Goal: Task Accomplishment & Management: Manage account settings

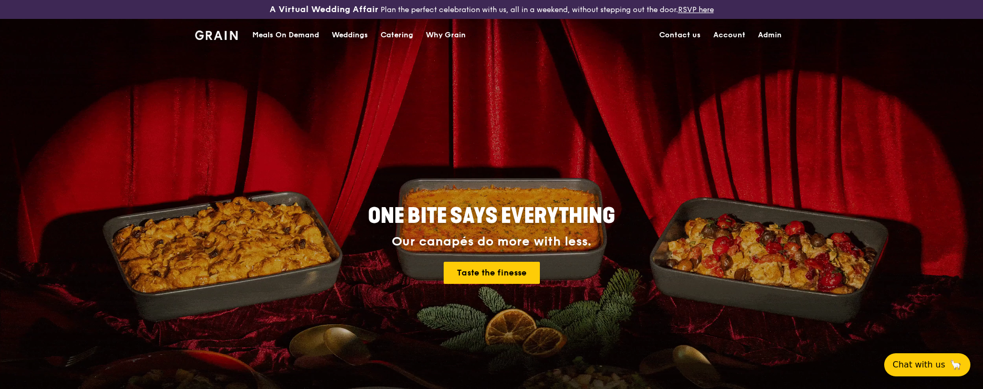
click at [773, 30] on link "Admin" at bounding box center [770, 35] width 36 height 32
select select "100"
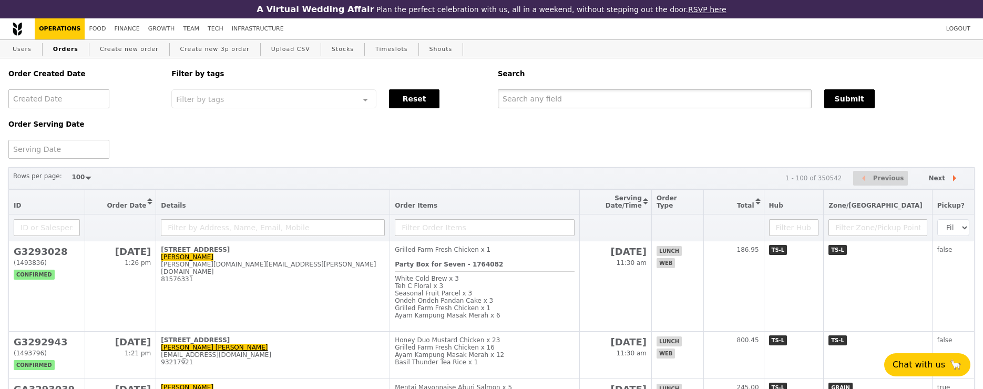
click at [508, 96] on input "text" at bounding box center [655, 98] width 314 height 19
paste input "[EMAIL_ADDRESS][DOMAIN_NAME]"
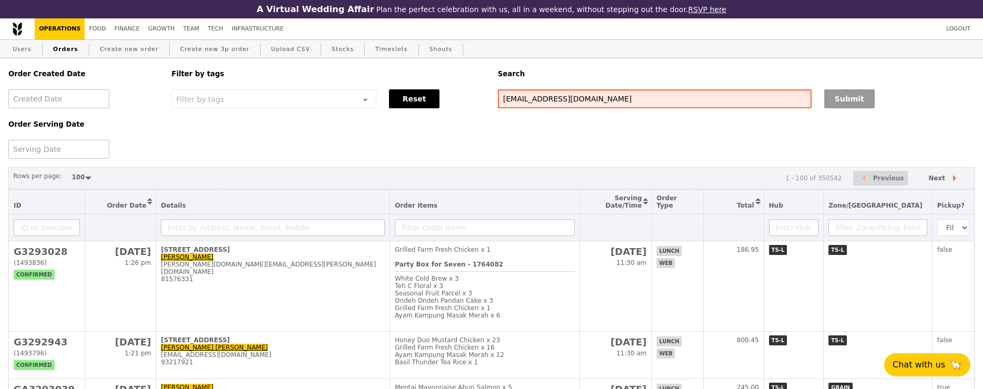
type input "[EMAIL_ADDRESS][DOMAIN_NAME]"
click at [863, 96] on button "Submit" at bounding box center [849, 98] width 50 height 19
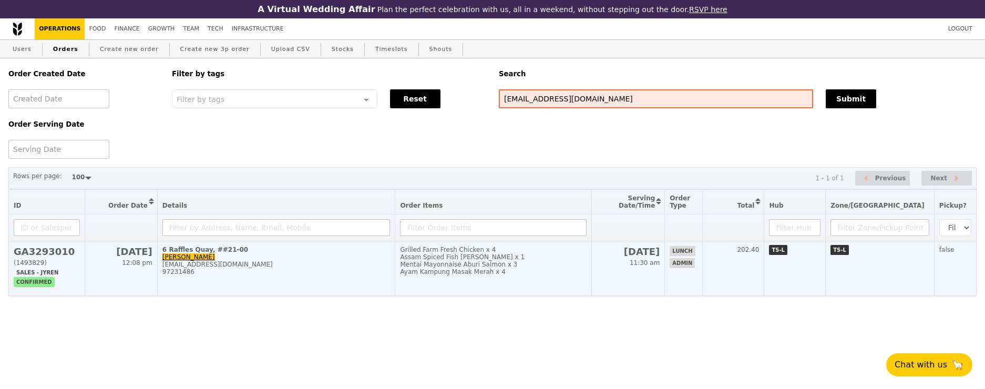
click at [317, 296] on td "6 Raffles Quay, ##21-00 Serene Yeo [EMAIL_ADDRESS][DOMAIN_NAME] 97231486" at bounding box center [276, 268] width 238 height 55
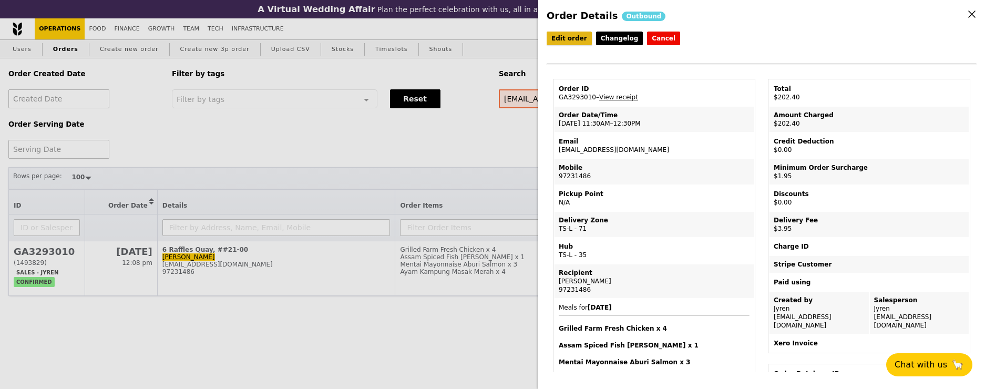
click at [577, 41] on link "Edit order" at bounding box center [569, 39] width 45 height 14
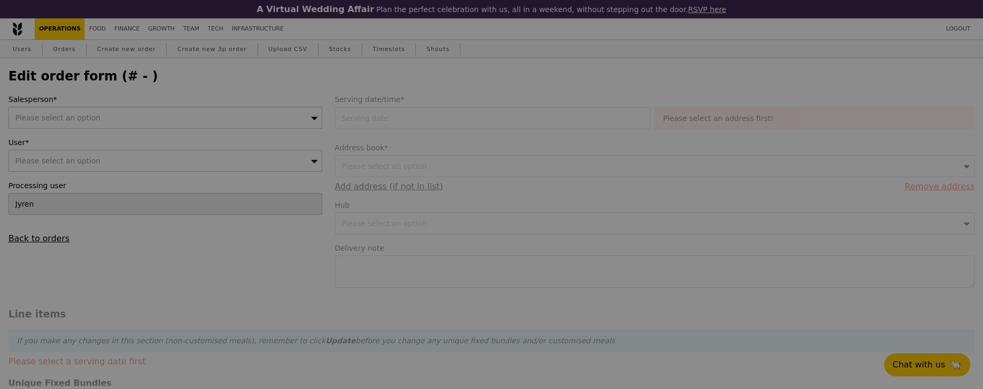
type input "[DATE]"
type textarea "PLEASE DELIVER CLOSER TO 12:30PM PLEASE. | CALL HOST UPON ARRIVAL SERENE 9723 1…"
type input "196.50"
type input "1.79"
type input "1.95"
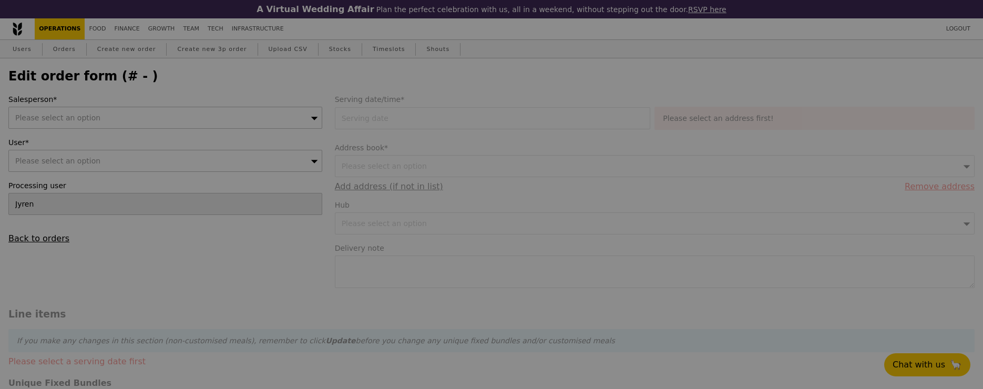
type input "3.62"
type input "3.95"
type input "202.40"
checkbox input "true"
type input "Loading..."
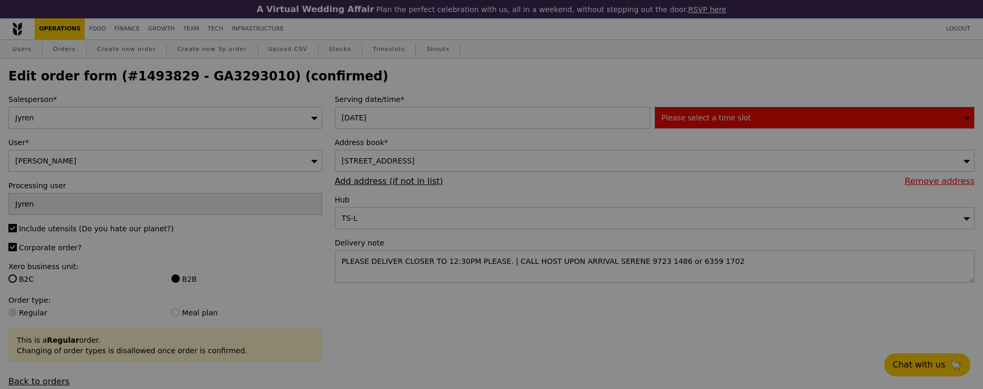
type input "27"
type input "18"
type input "65"
type input "62"
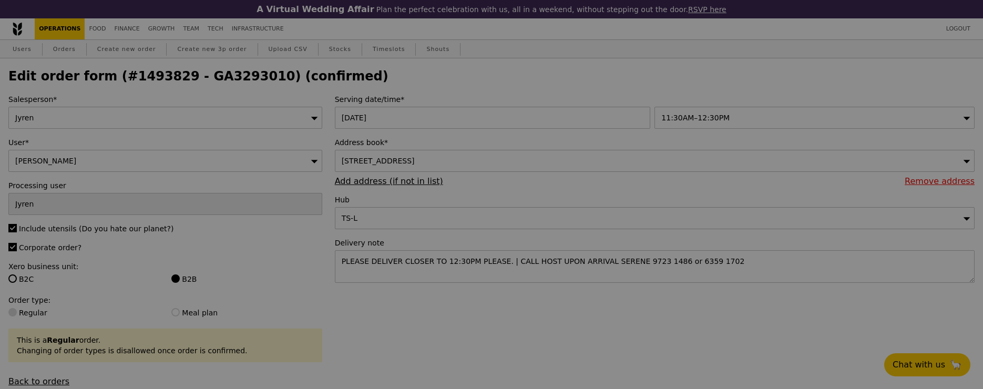
type input "Update"
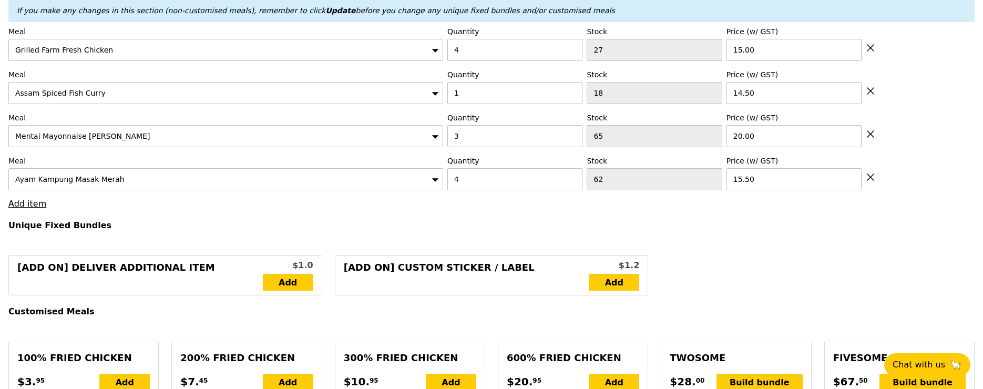
scroll to position [404, 0]
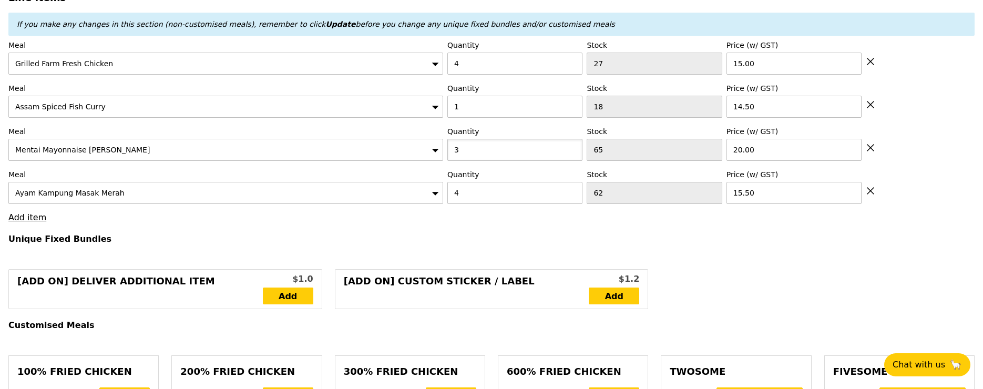
click at [534, 154] on input "3" at bounding box center [514, 150] width 135 height 22
type input "5"
click at [871, 60] on icon at bounding box center [871, 61] width 6 height 6
type input "Loading..."
type input "1"
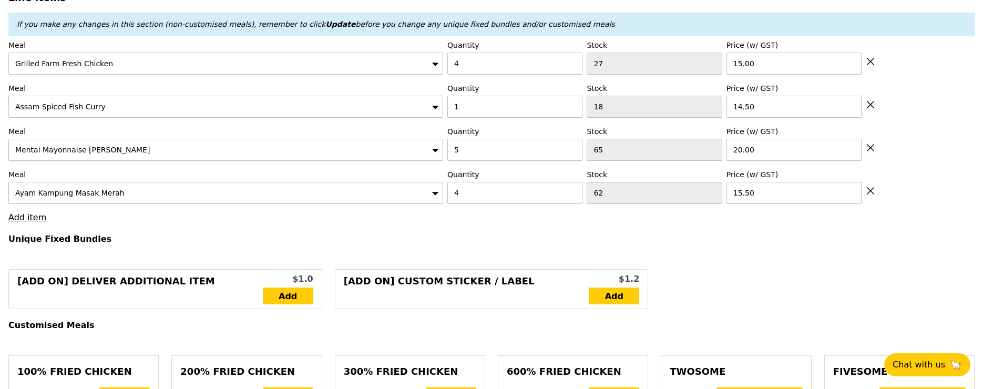
type input "18"
type input "14.50"
type input "5"
type input "65"
type input "20.00"
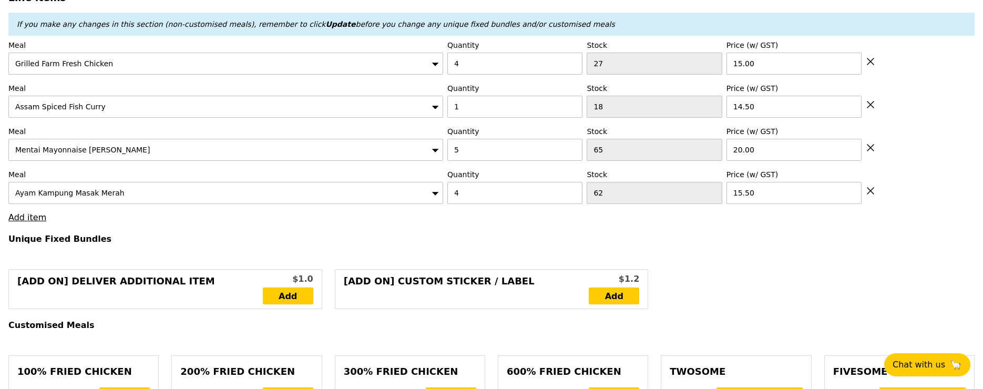
type input "4"
type input "62"
type input "15.50"
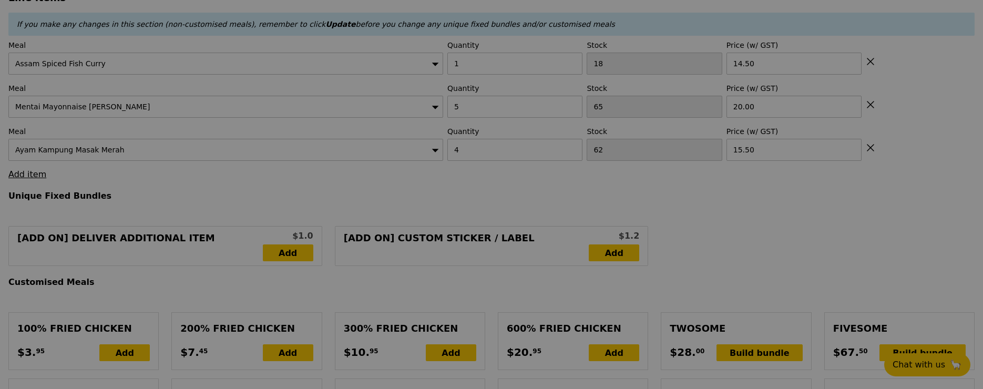
type input "0.00"
type input "5.90"
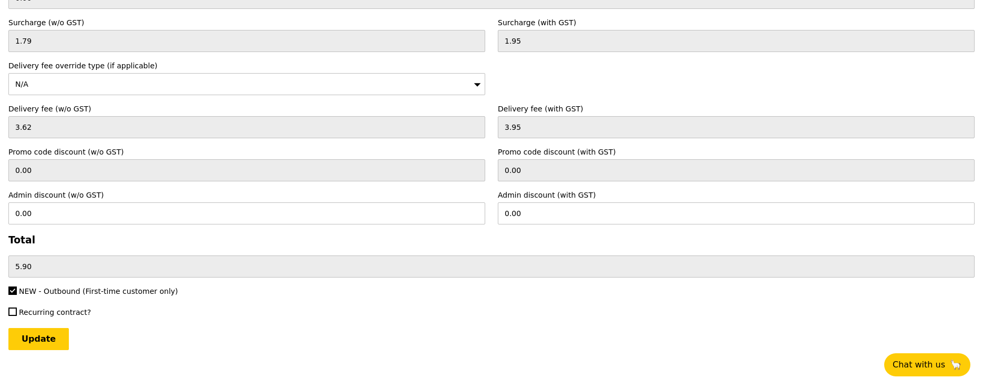
scroll to position [2535, 0]
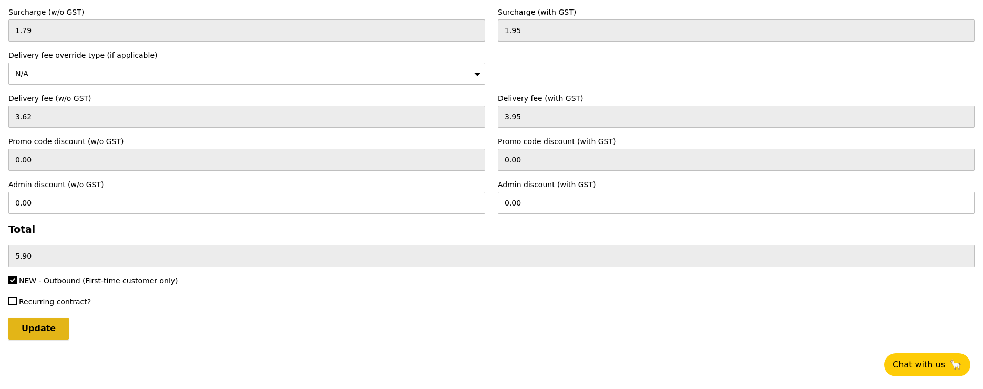
click at [50, 330] on input "Update" at bounding box center [38, 329] width 60 height 22
type input "Loading..."
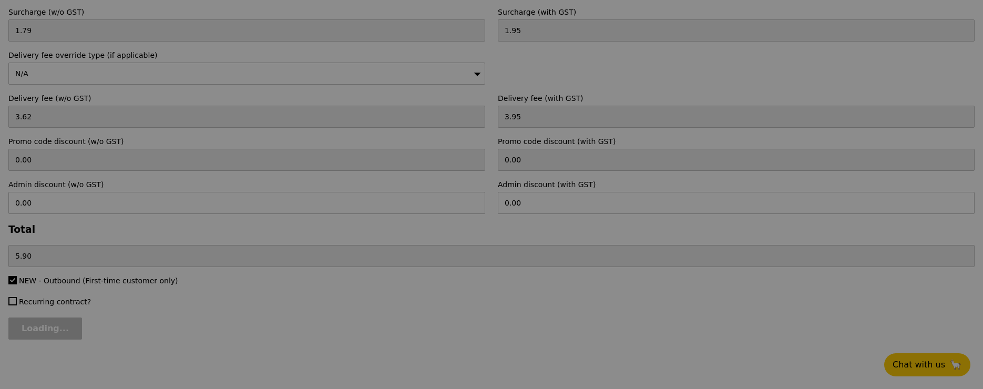
type input "176.50"
type input "182.40"
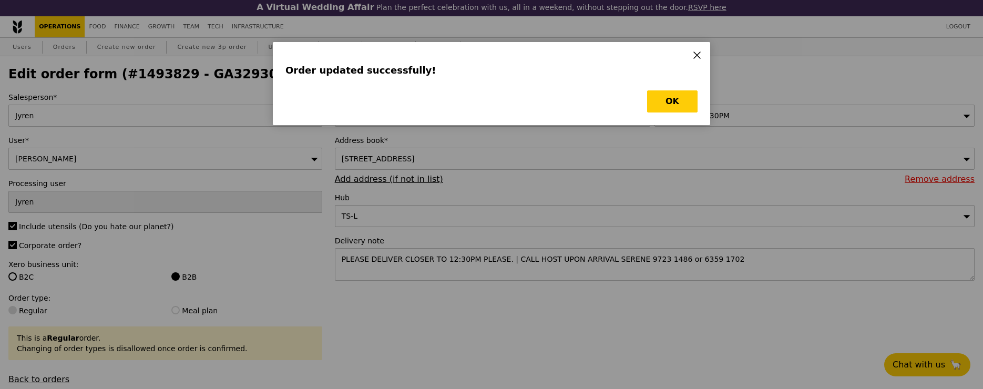
scroll to position [24, 0]
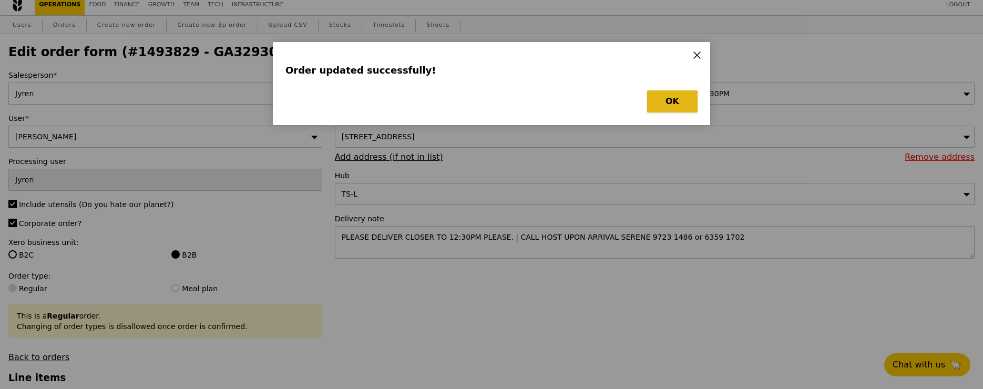
click at [677, 105] on button "OK" at bounding box center [672, 101] width 50 height 22
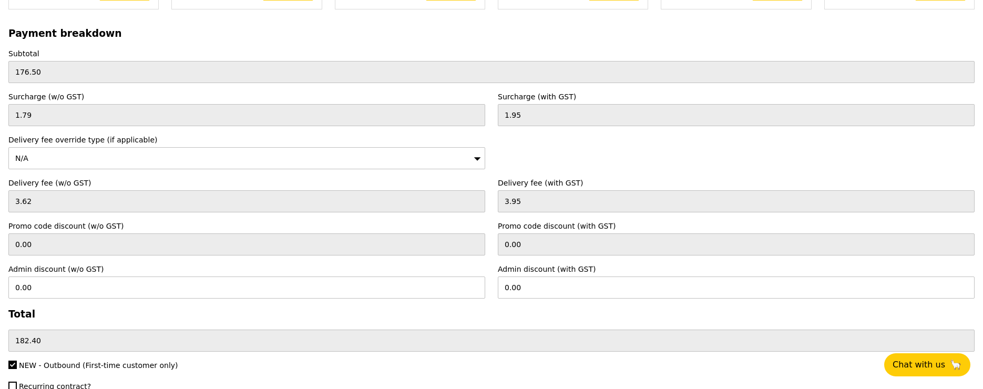
scroll to position [2535, 0]
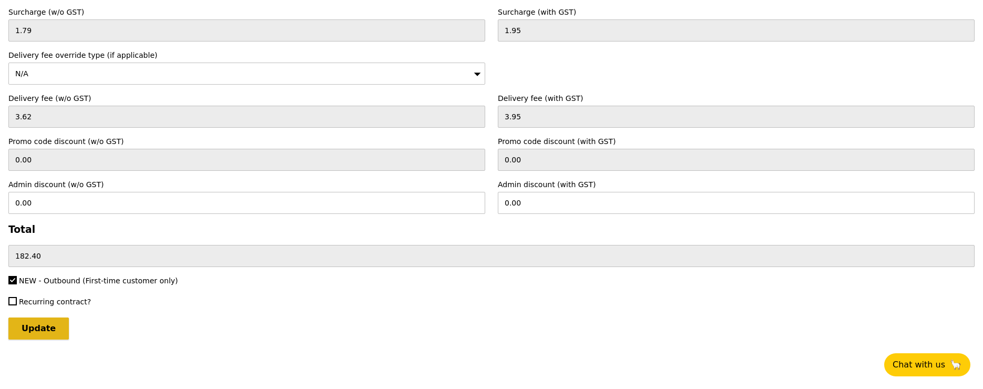
click at [47, 332] on input "Update" at bounding box center [38, 329] width 60 height 22
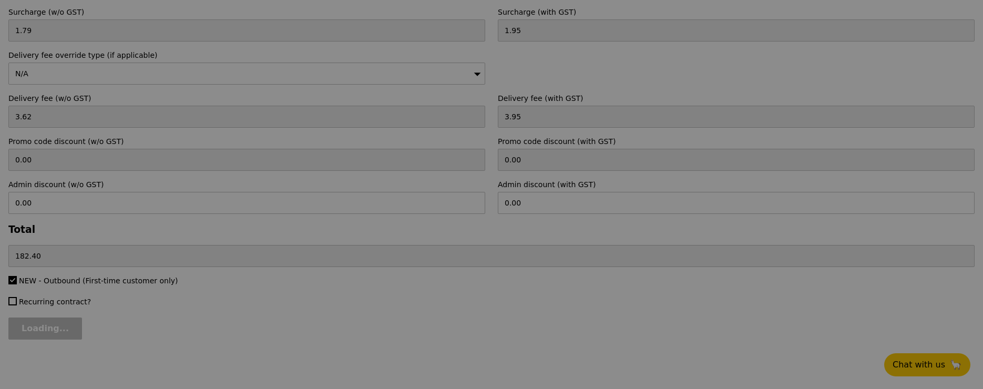
type input "Update"
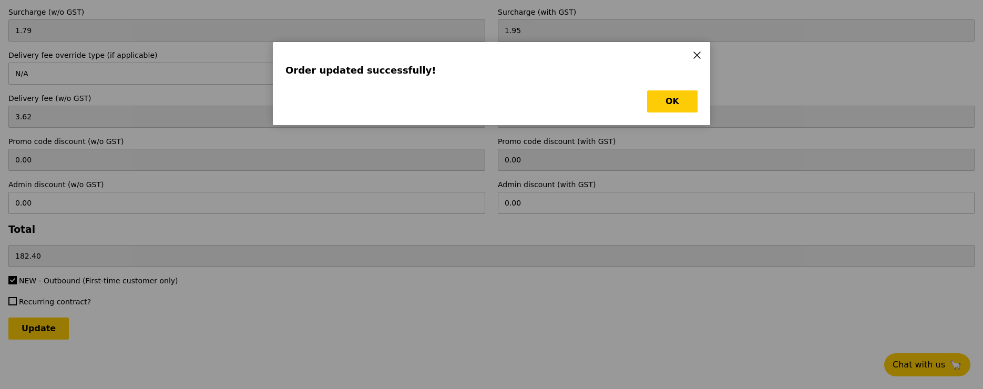
scroll to position [0, 0]
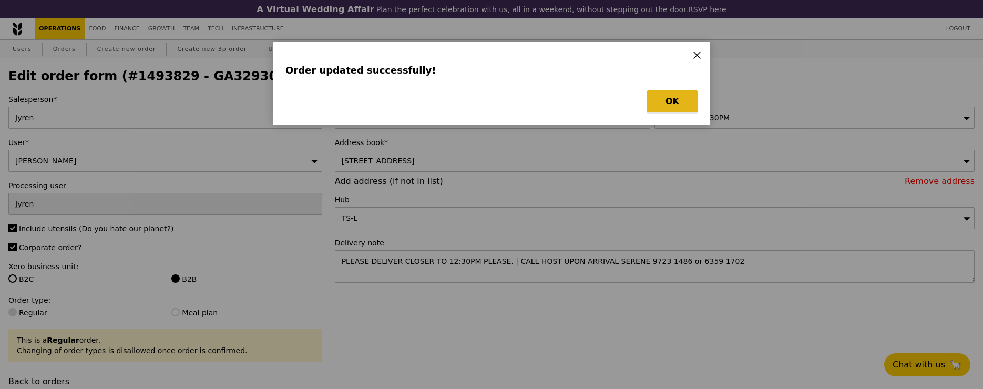
click at [683, 93] on button "OK" at bounding box center [672, 101] width 50 height 22
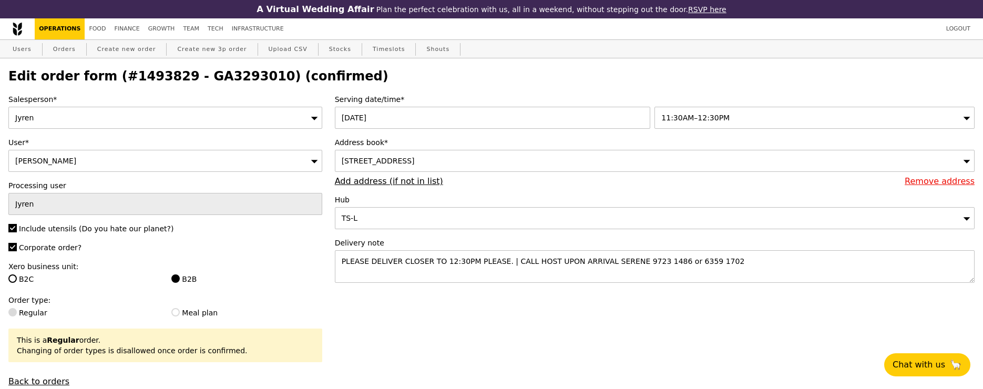
scroll to position [90, 0]
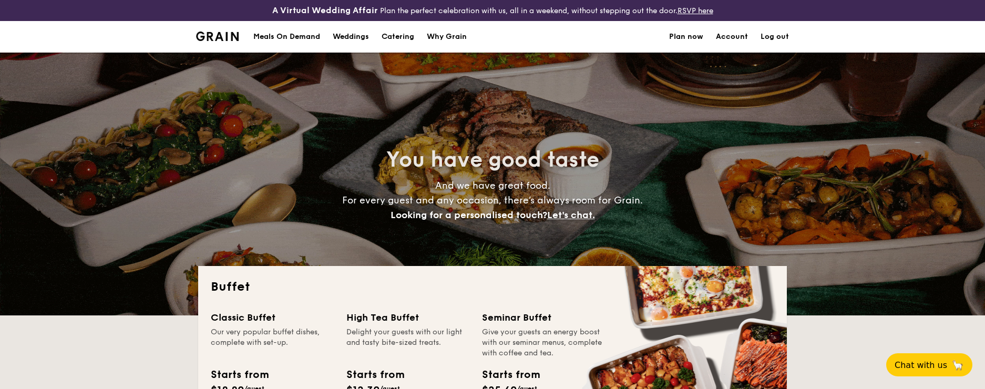
select select
click at [270, 37] on div "Meals On Demand" at bounding box center [286, 37] width 67 height 32
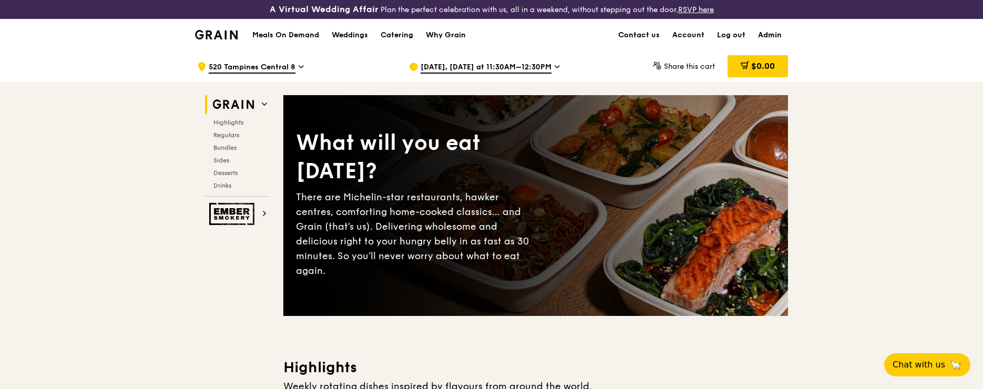
click at [771, 36] on link "Admin" at bounding box center [770, 35] width 36 height 32
select select "100"
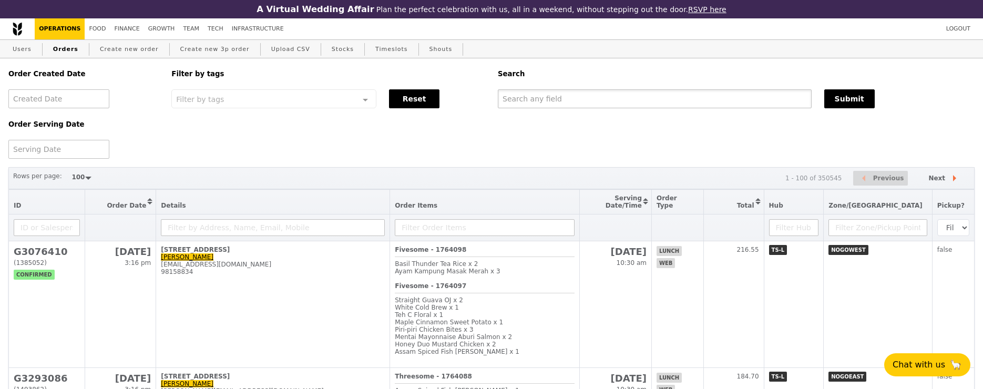
click at [632, 103] on input "text" at bounding box center [655, 98] width 314 height 19
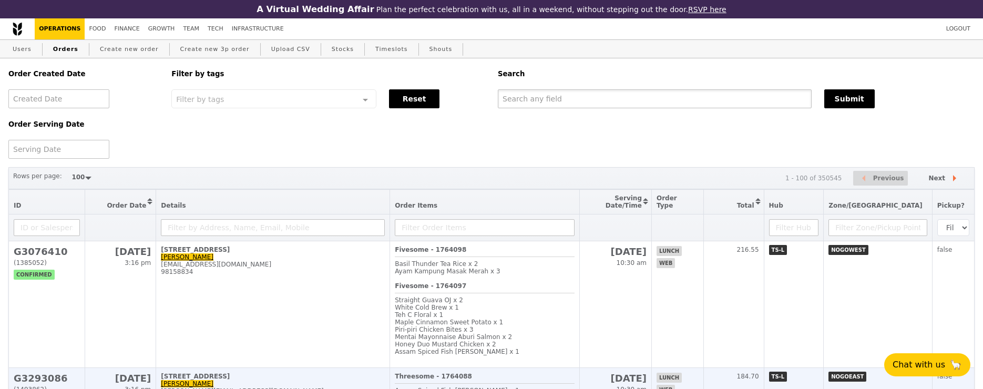
paste input "[EMAIL_ADDRESS][DOMAIN_NAME]"
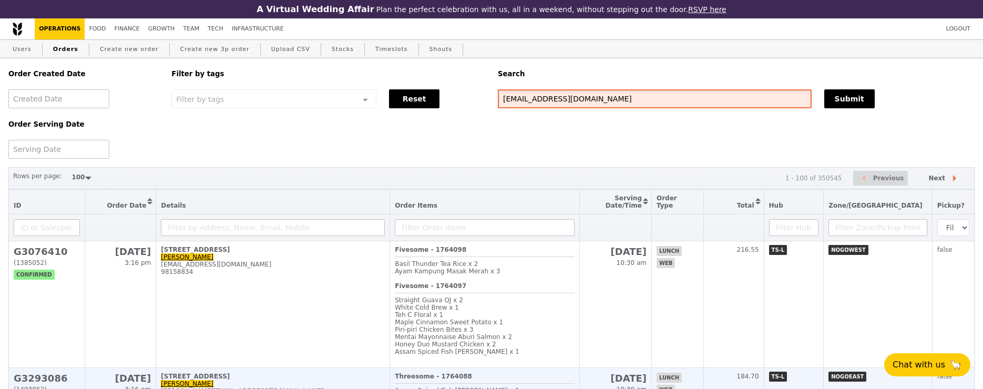
type input "[EMAIL_ADDRESS][DOMAIN_NAME]"
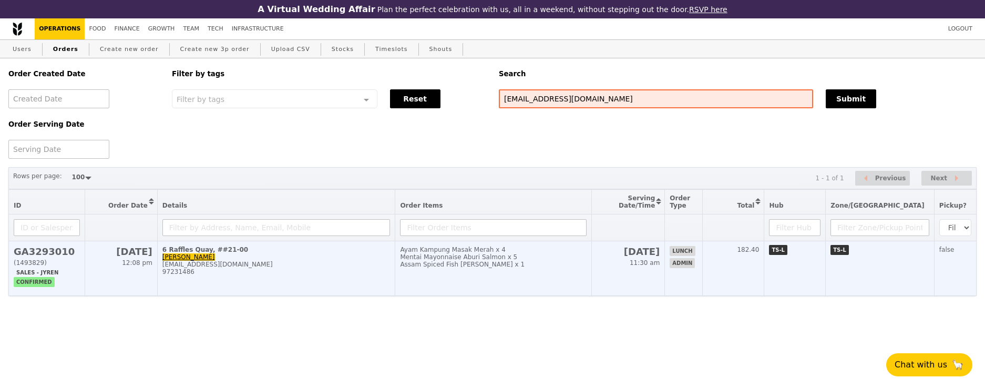
click at [306, 257] on td "6 Raffles Quay, ##21-00 Serene Yeo [EMAIL_ADDRESS][DOMAIN_NAME] 97231486" at bounding box center [276, 268] width 238 height 55
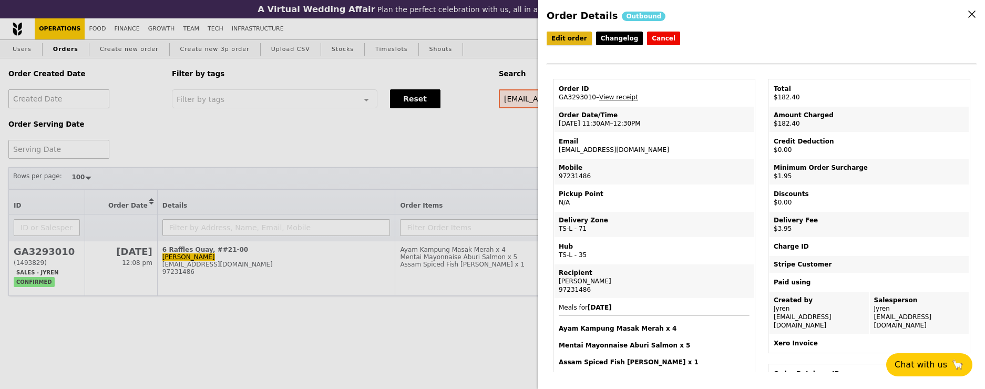
click at [562, 42] on link "Edit order" at bounding box center [569, 39] width 45 height 14
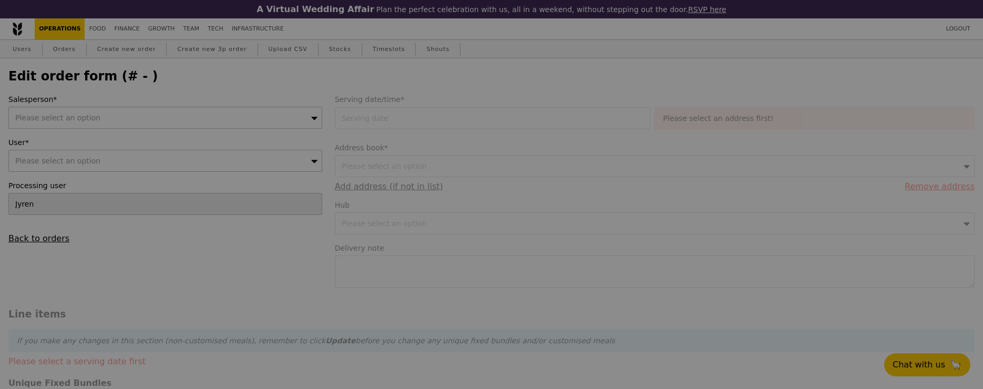
type input "[DATE]"
type textarea "PLEASE DELIVER CLOSER TO 12:30PM PLEASE. | CALL HOST UPON ARRIVAL SERENE 9723 1…"
type input "176.50"
type input "1.79"
type input "1.95"
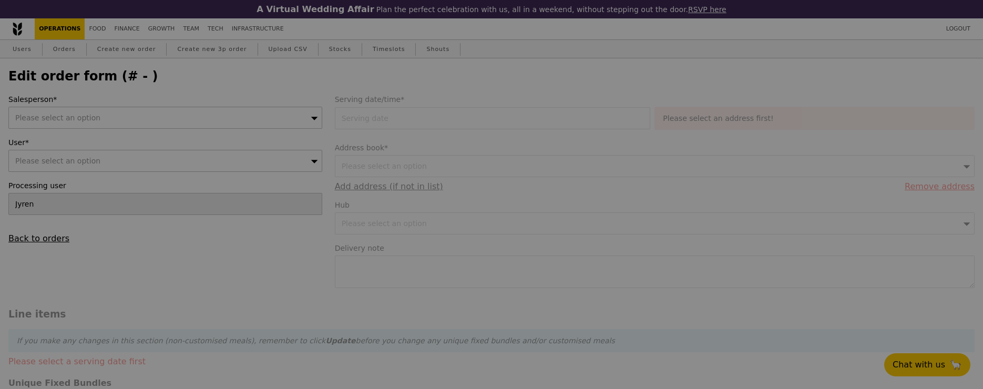
type input "3.62"
type input "3.95"
type input "182.40"
checkbox input "true"
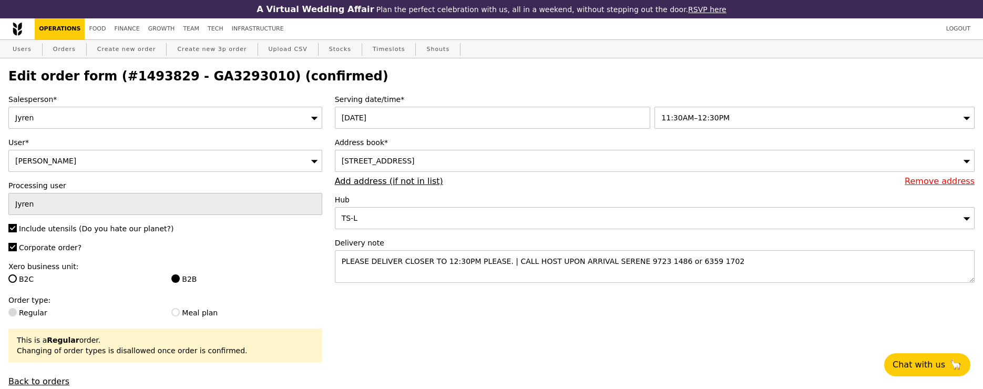
type input "Update"
type input "62"
type input "63"
type input "18"
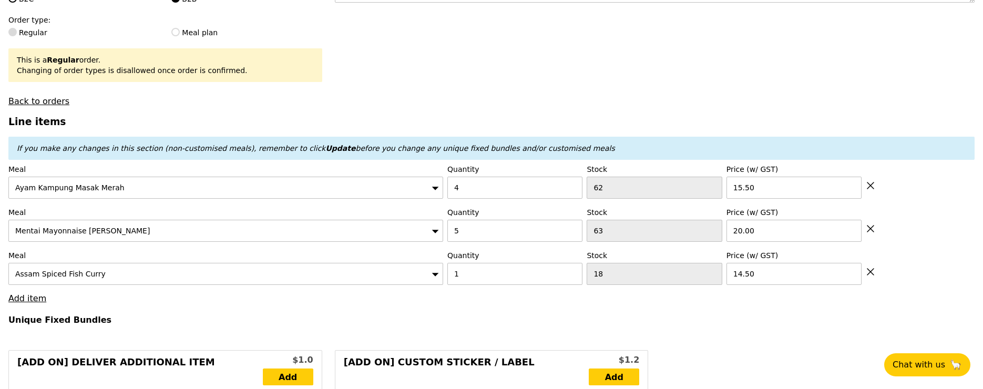
scroll to position [287, 0]
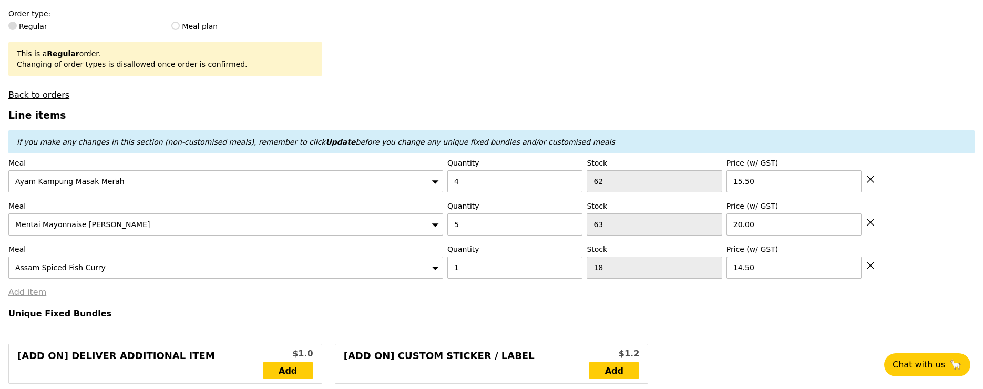
click at [36, 288] on link "Add item" at bounding box center [27, 292] width 38 height 10
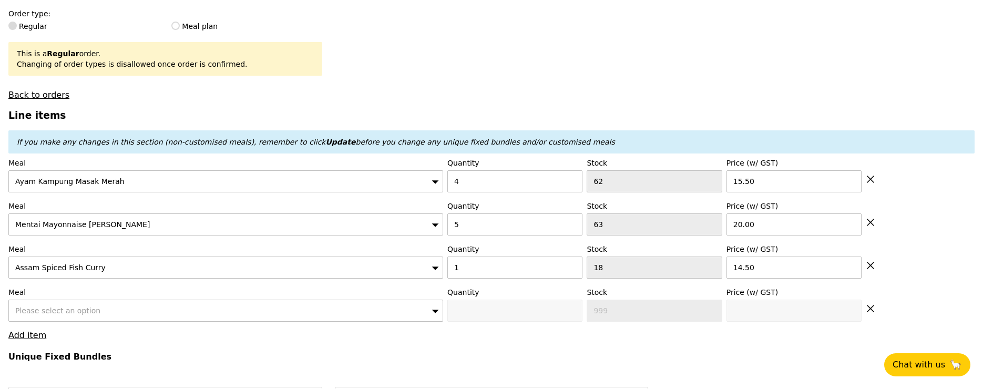
click at [30, 310] on span "Please select an option" at bounding box center [57, 311] width 85 height 8
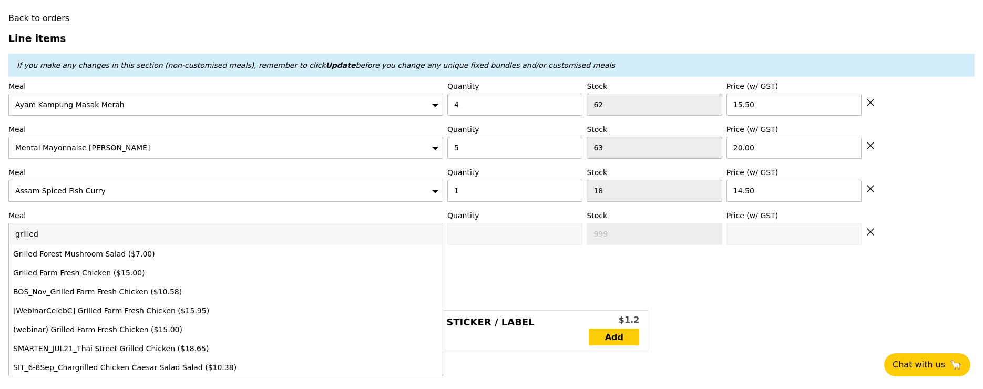
scroll to position [364, 0]
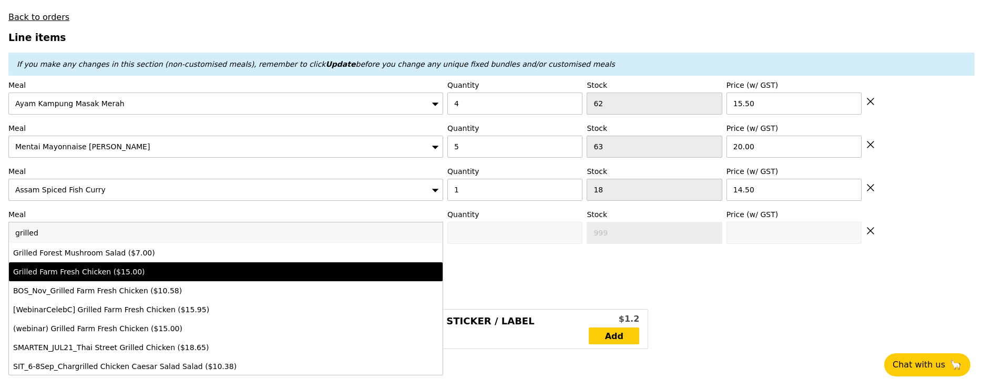
type input "grilled"
click at [70, 269] on div "Grilled Farm Fresh Chicken ($15.00)" at bounding box center [172, 272] width 319 height 11
type input "0"
type input "31"
type input "15.0"
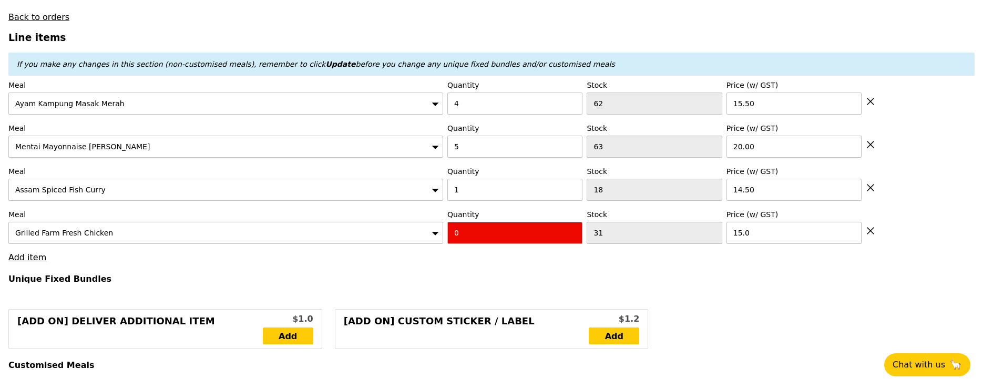
click at [533, 232] on input "0" at bounding box center [514, 233] width 135 height 22
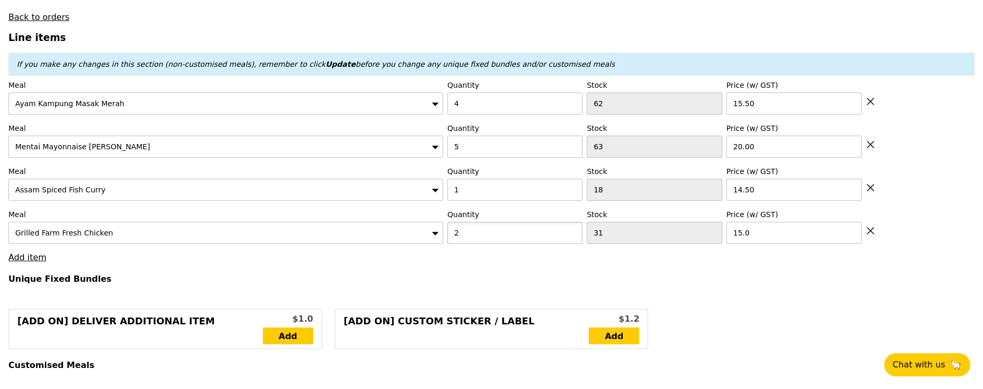
type input "2"
click at [524, 280] on h4 "Unique Fixed Bundles" at bounding box center [491, 279] width 966 height 10
type input "Loading..."
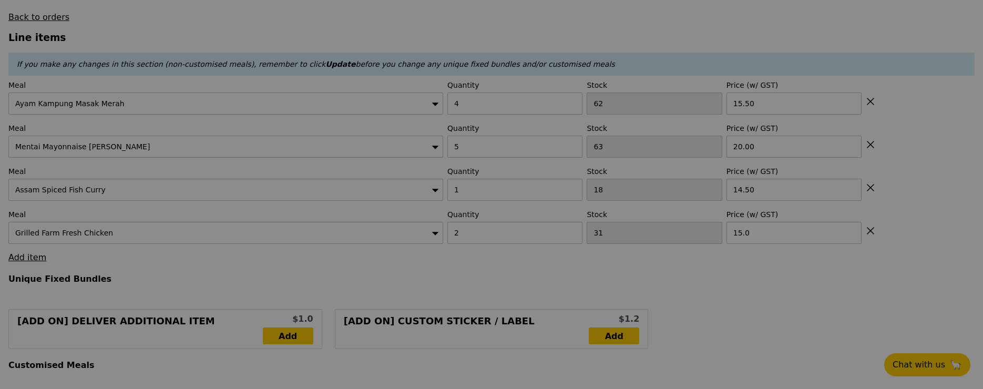
scroll to position [0, 0]
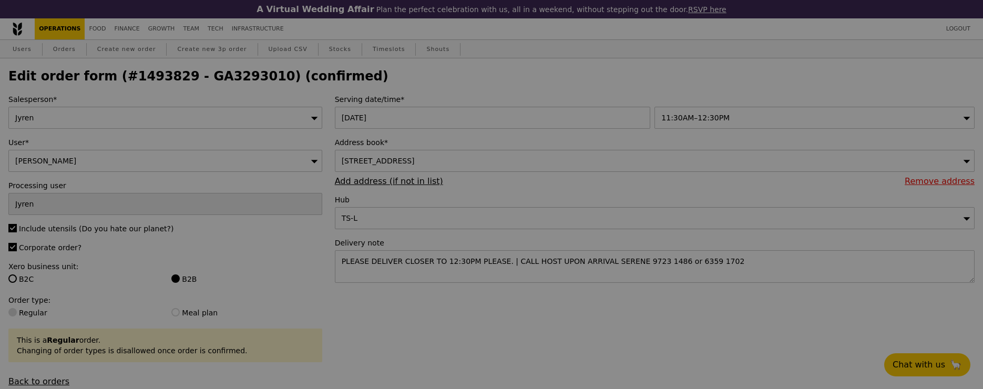
type input "0.00"
type input "5.90"
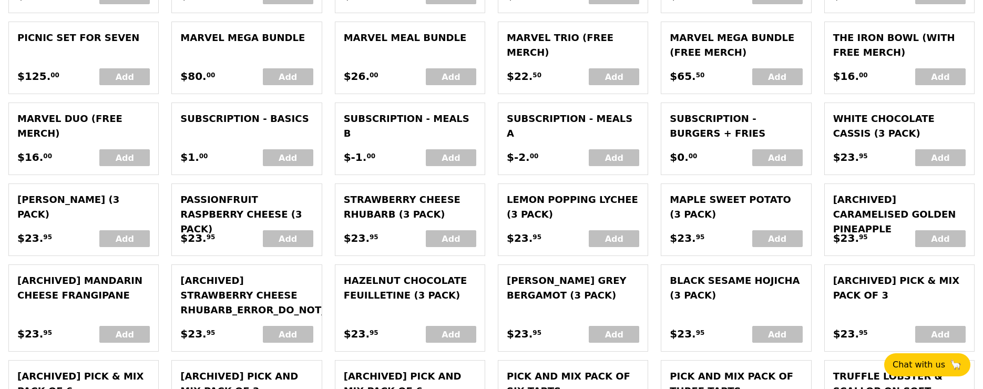
scroll to position [2578, 0]
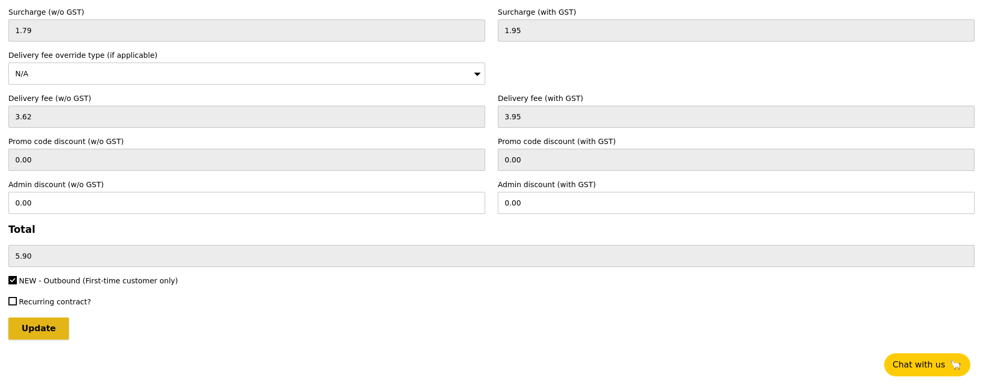
click at [32, 330] on input "Update" at bounding box center [38, 329] width 60 height 22
type input "Loading..."
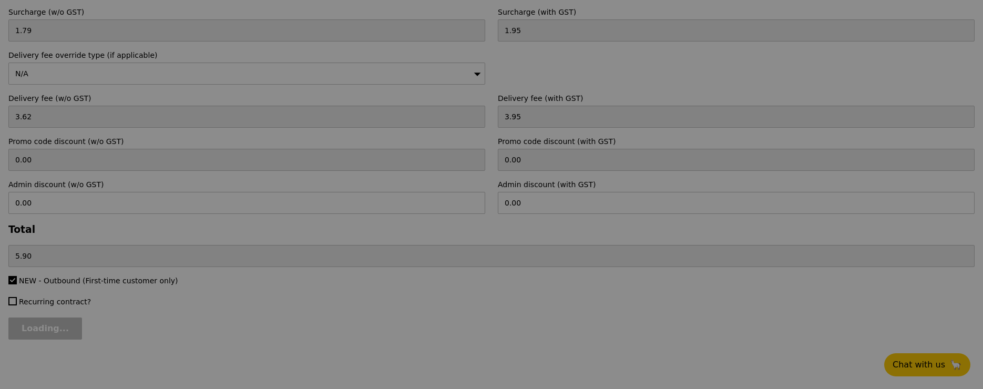
type input "206.50"
type input "212.40"
type input "Update"
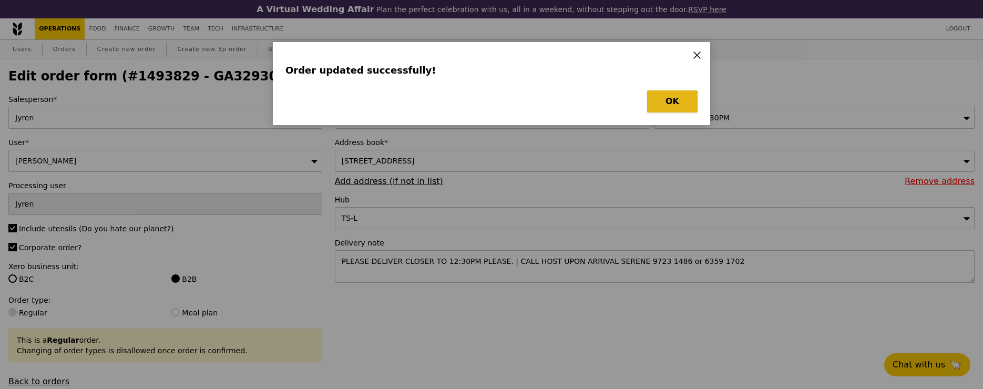
click at [680, 104] on button "OK" at bounding box center [672, 101] width 50 height 22
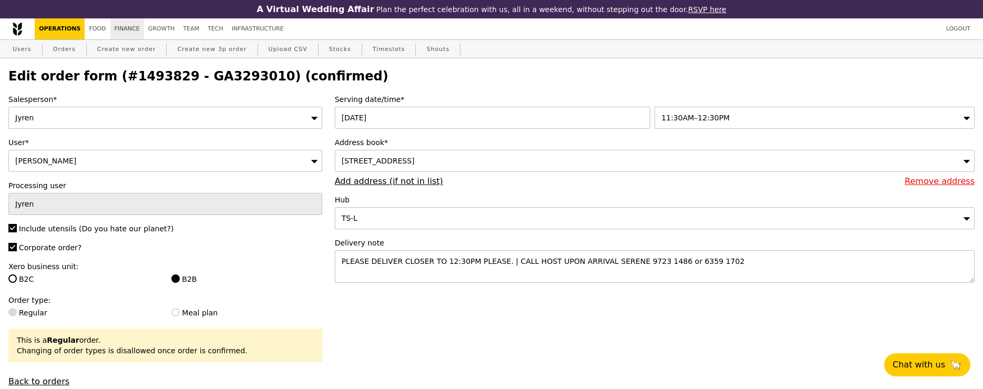
click at [129, 30] on link "Finance" at bounding box center [127, 28] width 34 height 21
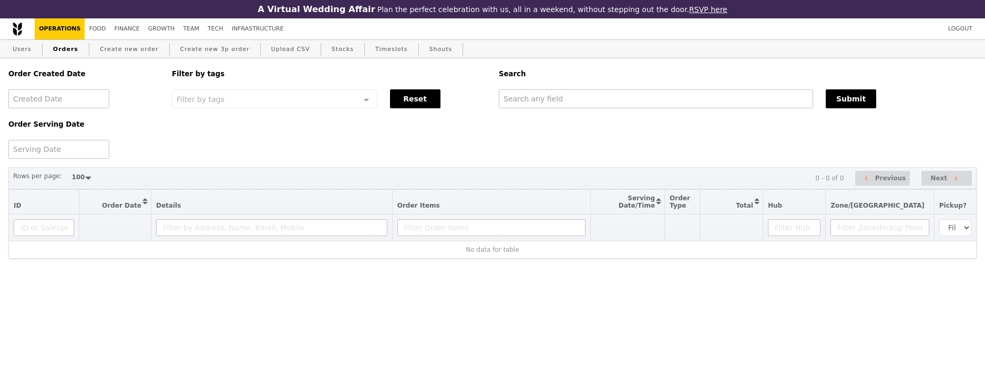
select select "100"
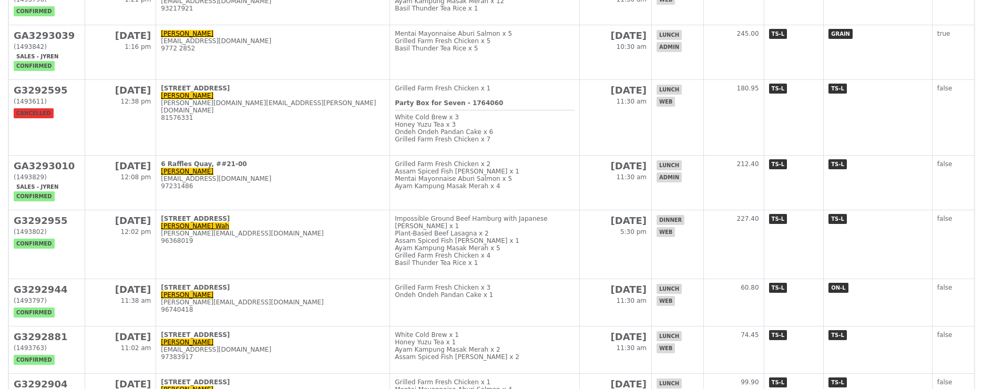
scroll to position [668, 0]
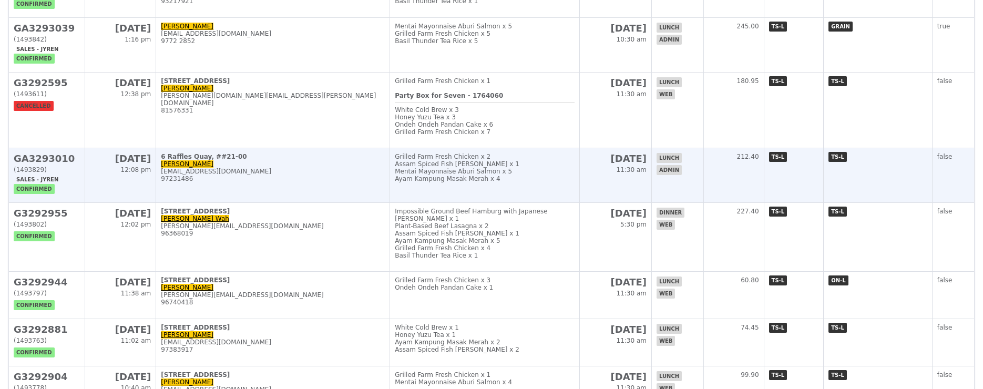
click at [312, 175] on div "[EMAIL_ADDRESS][DOMAIN_NAME]" at bounding box center [273, 171] width 224 height 7
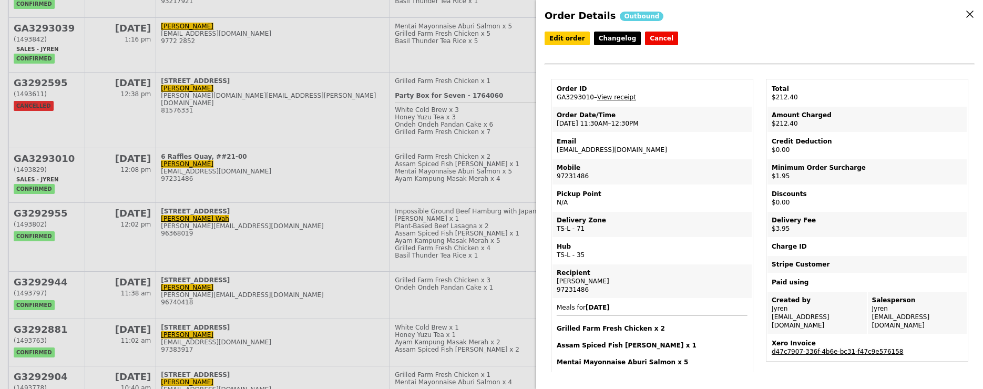
click at [842, 348] on link "d47c7907-336f-4b6e-bc31-f47c9e576158" at bounding box center [838, 351] width 132 height 7
